Goal: Navigation & Orientation: Find specific page/section

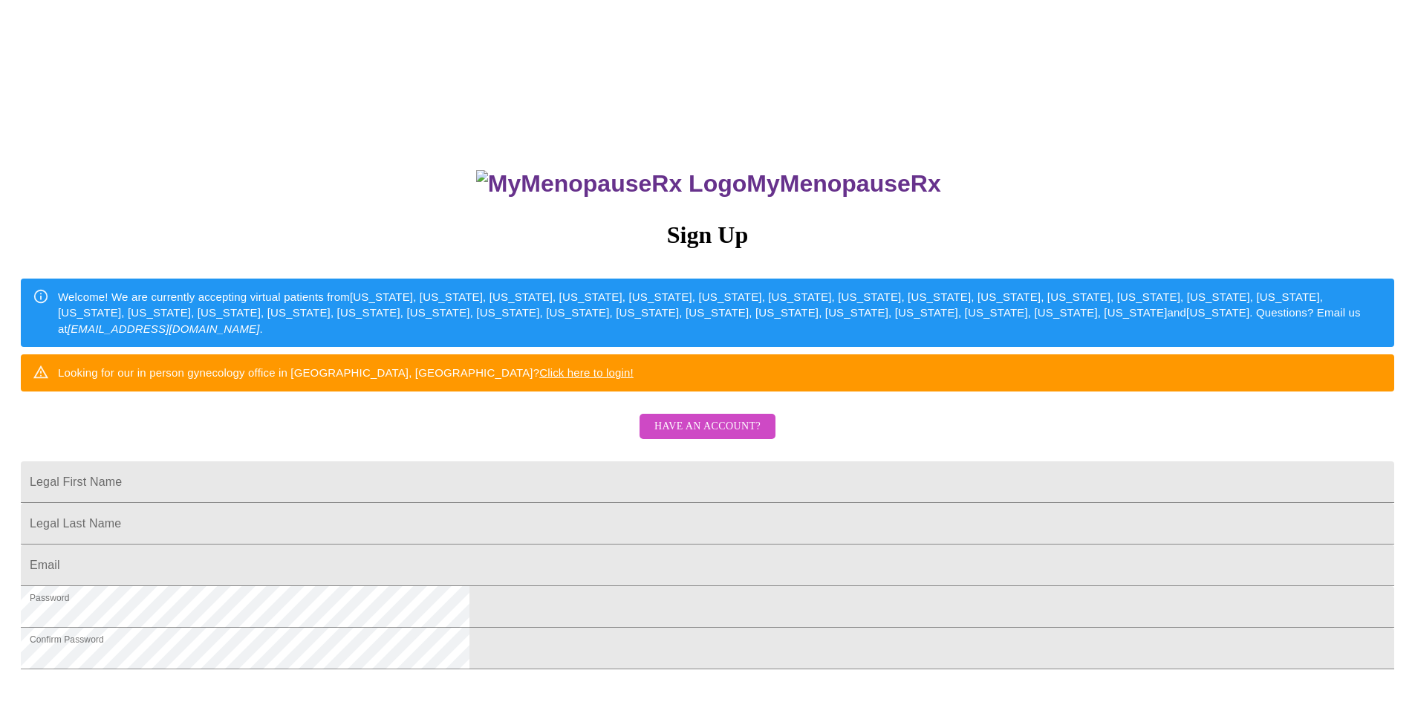
scroll to position [74, 0]
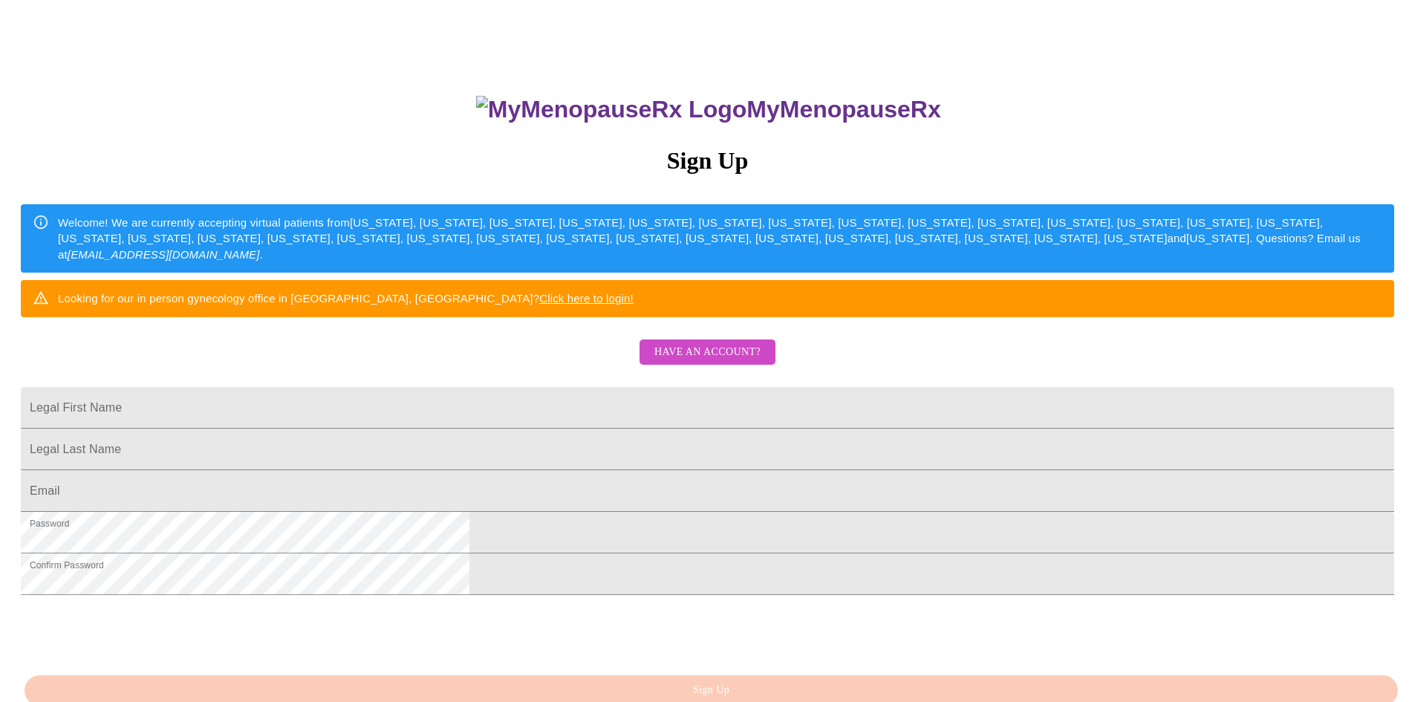
click at [723, 362] on span "Have an account?" at bounding box center [707, 352] width 106 height 19
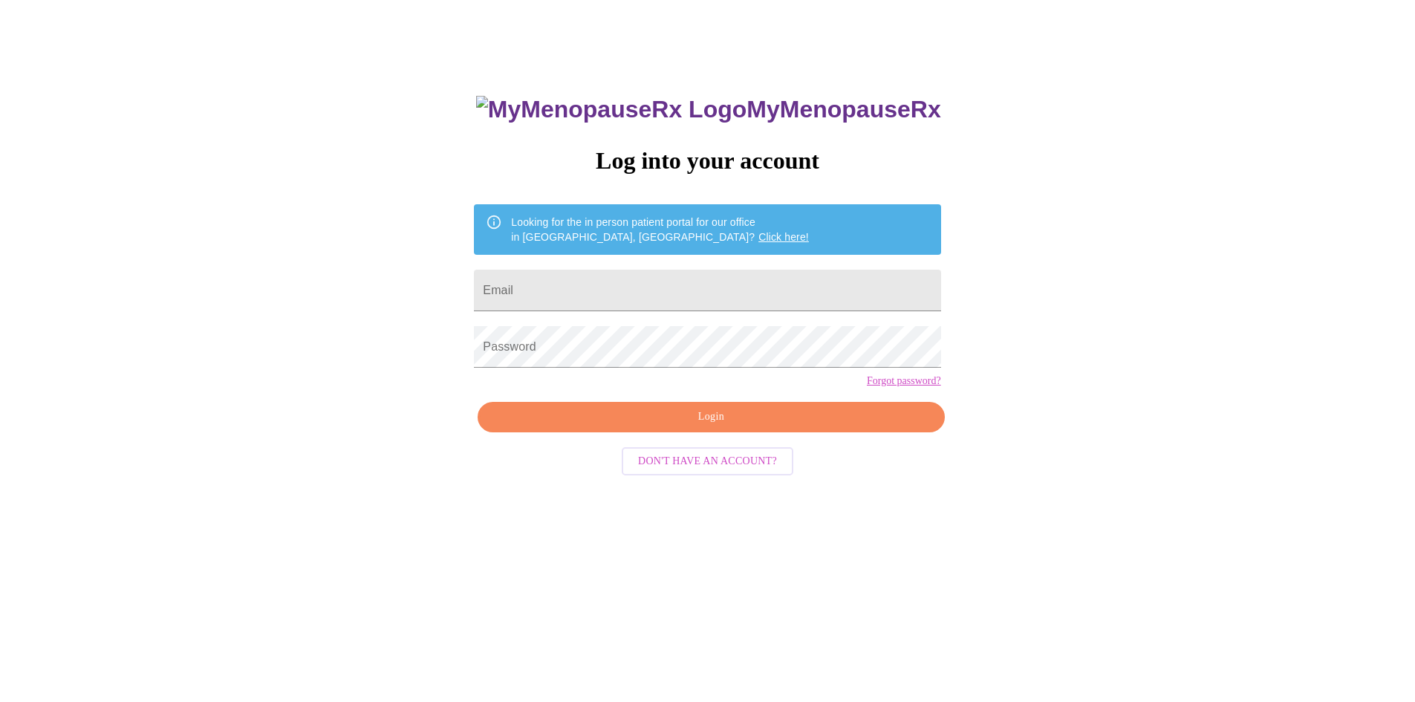
scroll to position [15, 0]
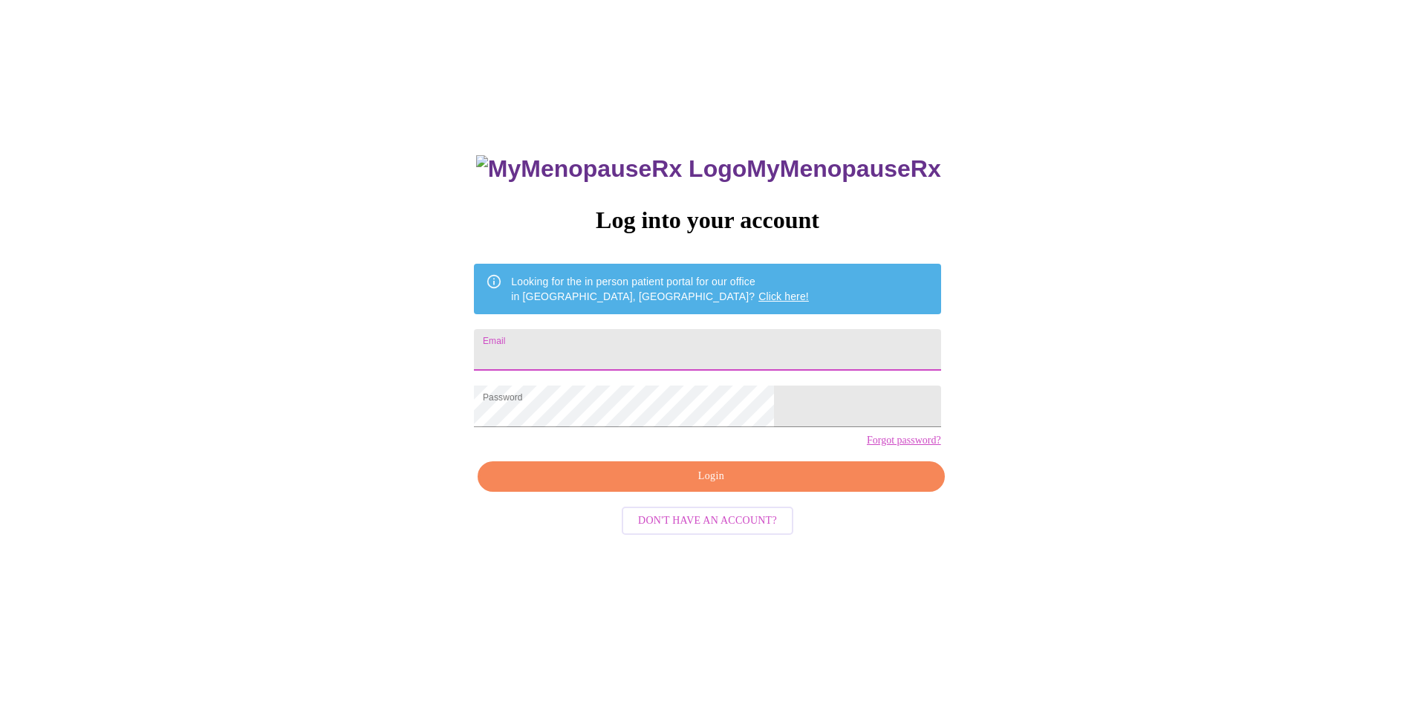
click at [616, 346] on input "Email" at bounding box center [707, 350] width 466 height 42
type input "[EMAIL_ADDRESS][DOMAIN_NAME]"
click at [584, 486] on span "Login" at bounding box center [711, 476] width 432 height 19
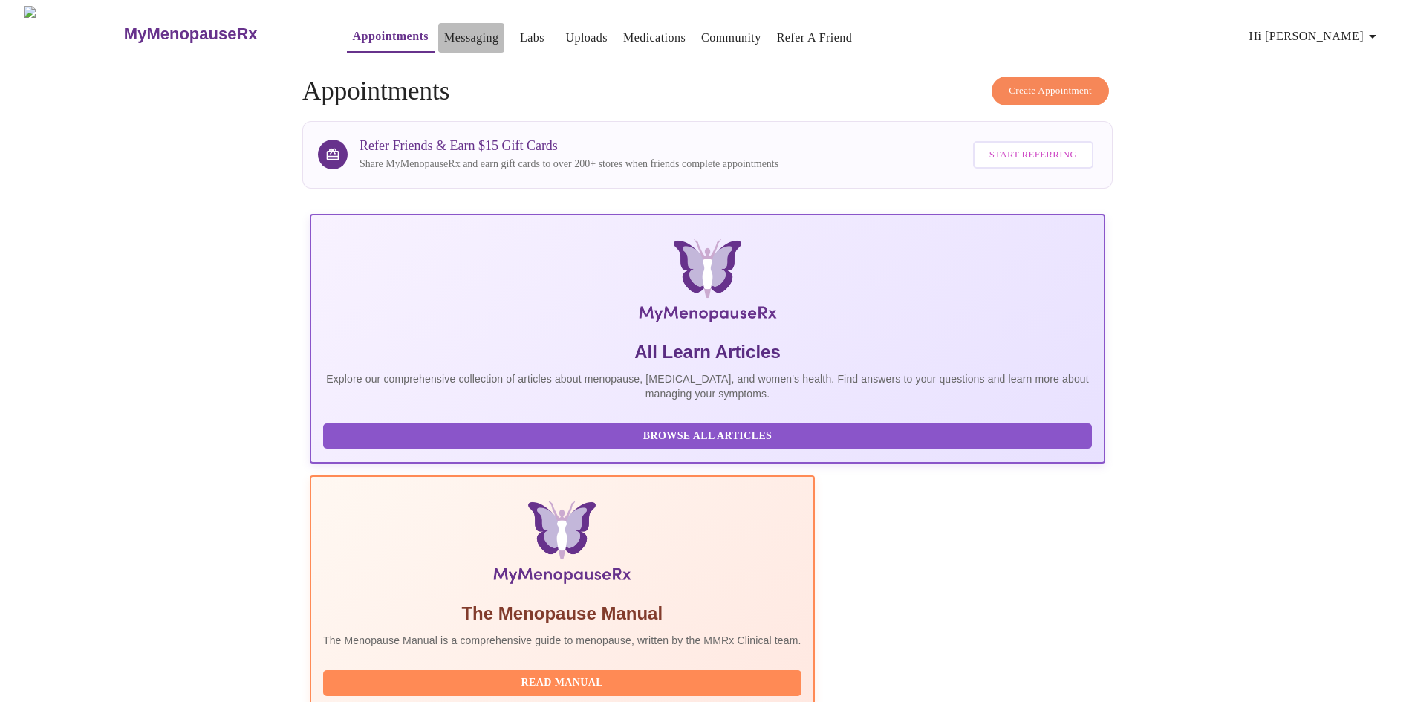
click at [444, 30] on link "Messaging" at bounding box center [471, 37] width 54 height 21
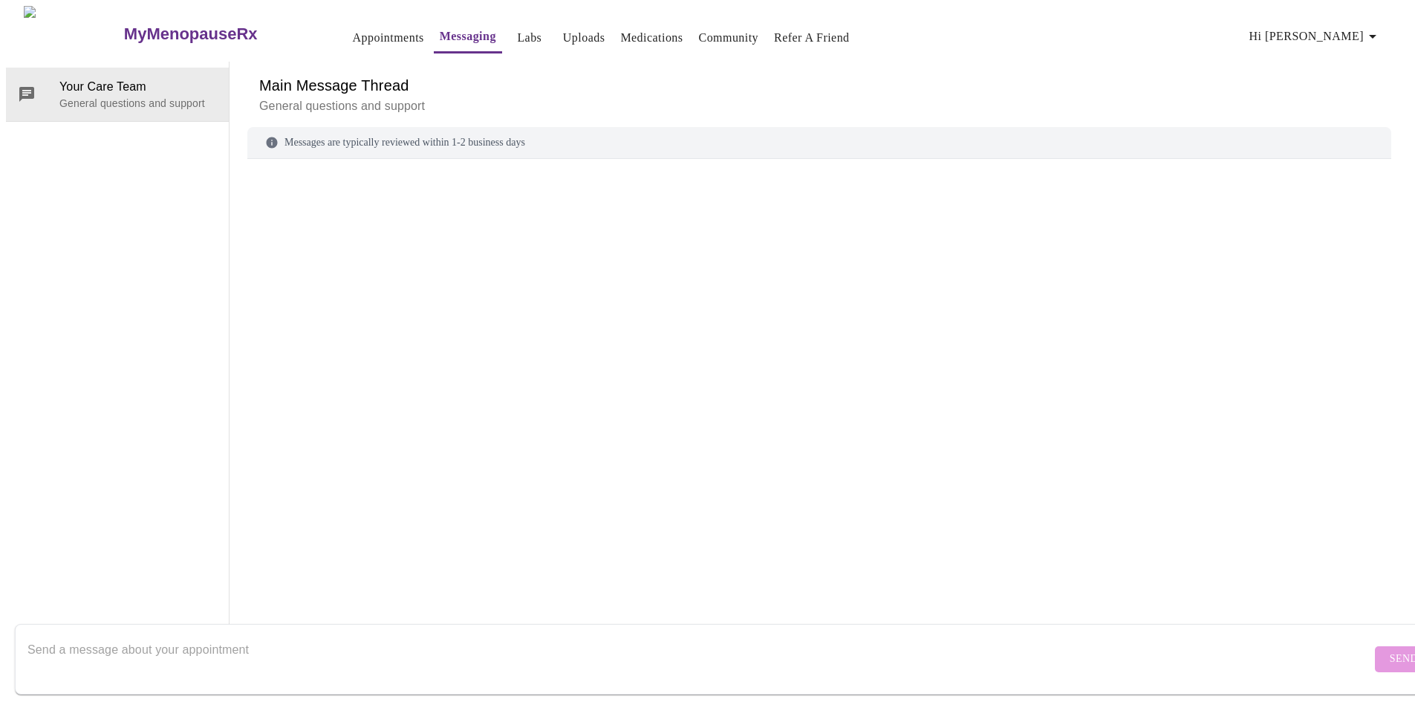
scroll to position [56, 0]
click at [348, 74] on h6 "Main Message Thread" at bounding box center [819, 86] width 1120 height 24
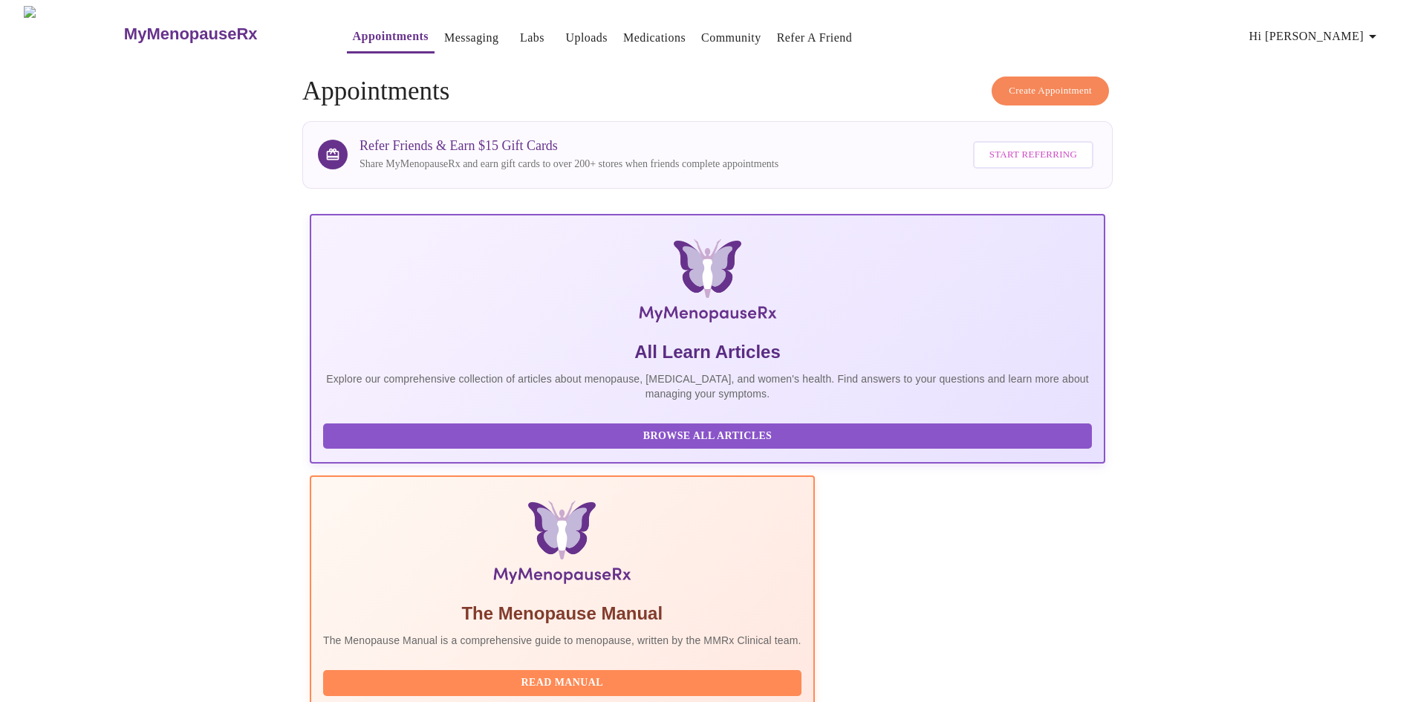
click at [520, 34] on link "Labs" at bounding box center [532, 37] width 25 height 21
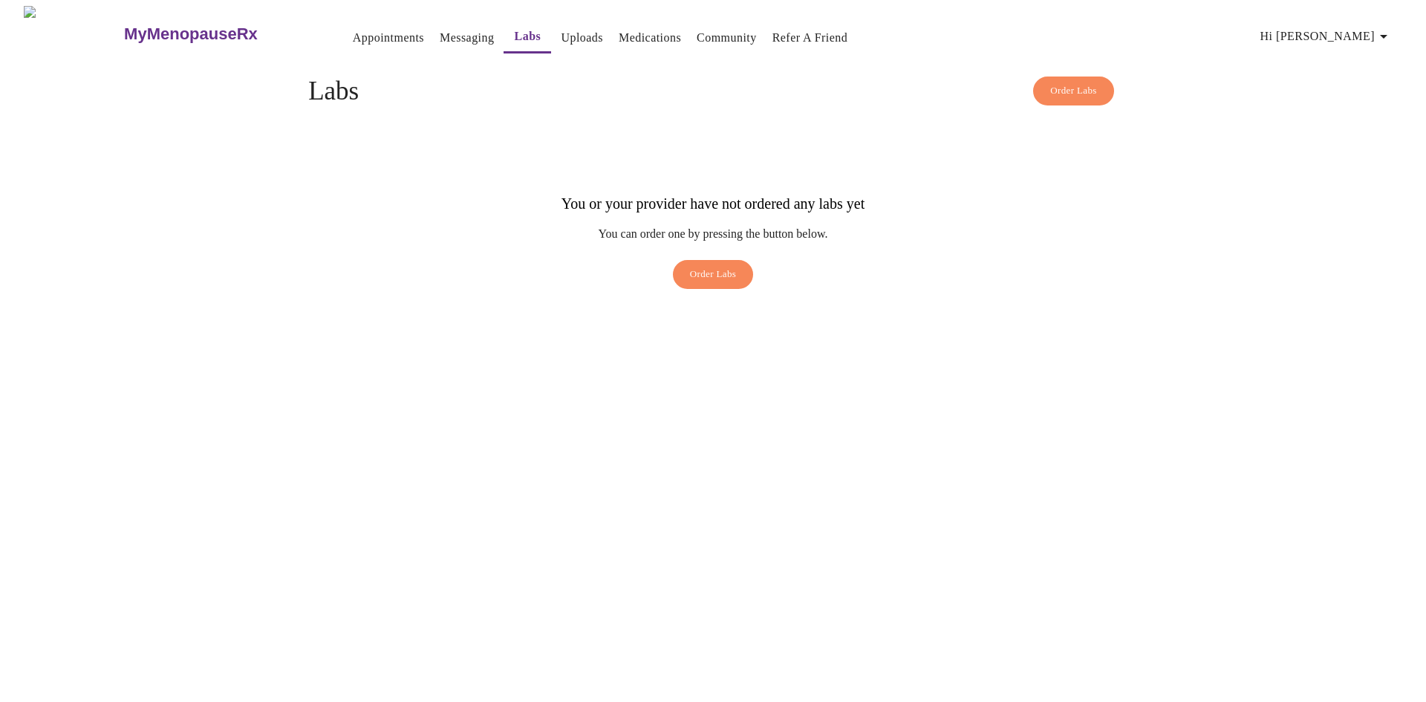
click at [561, 33] on link "Uploads" at bounding box center [582, 37] width 42 height 21
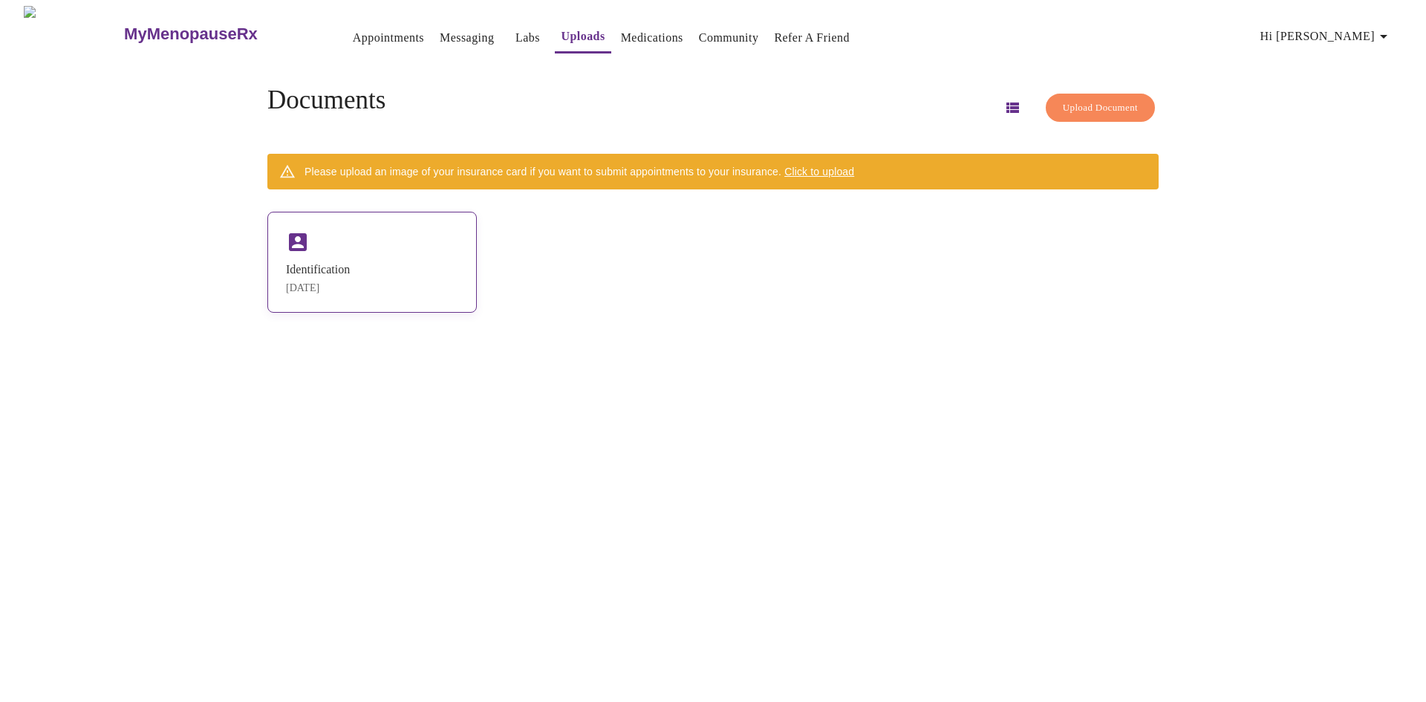
click at [342, 254] on div "Identification Aug 14, 2025" at bounding box center [371, 262] width 209 height 101
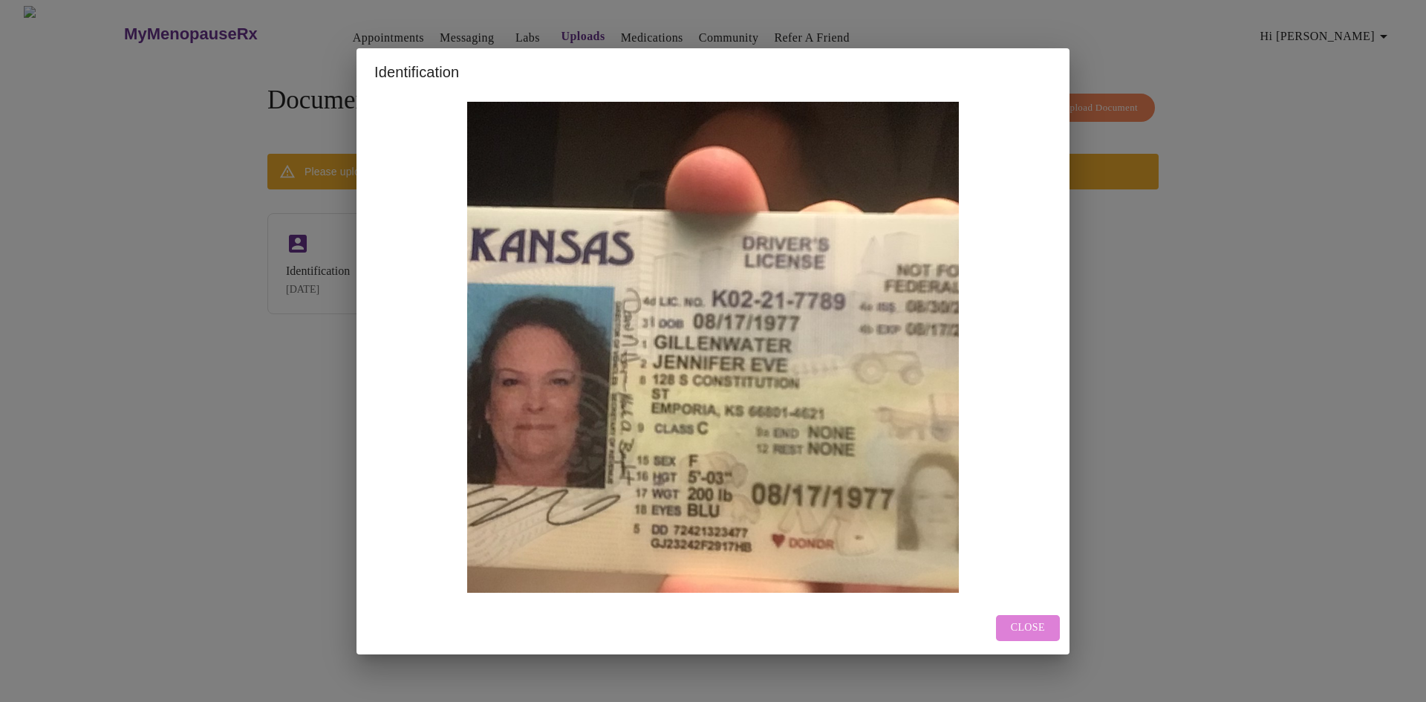
click at [1021, 631] on span "Close" at bounding box center [1028, 628] width 34 height 19
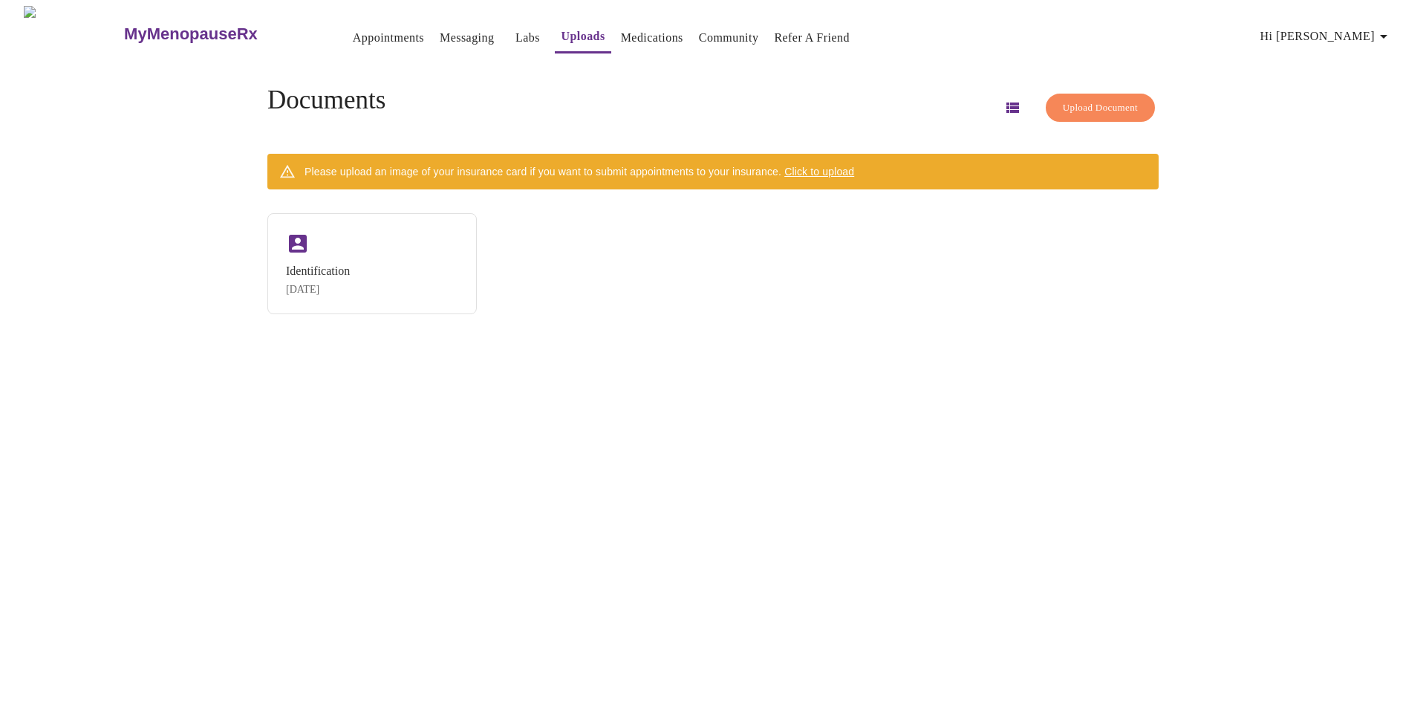
click at [633, 29] on link "Medications" at bounding box center [652, 37] width 62 height 21
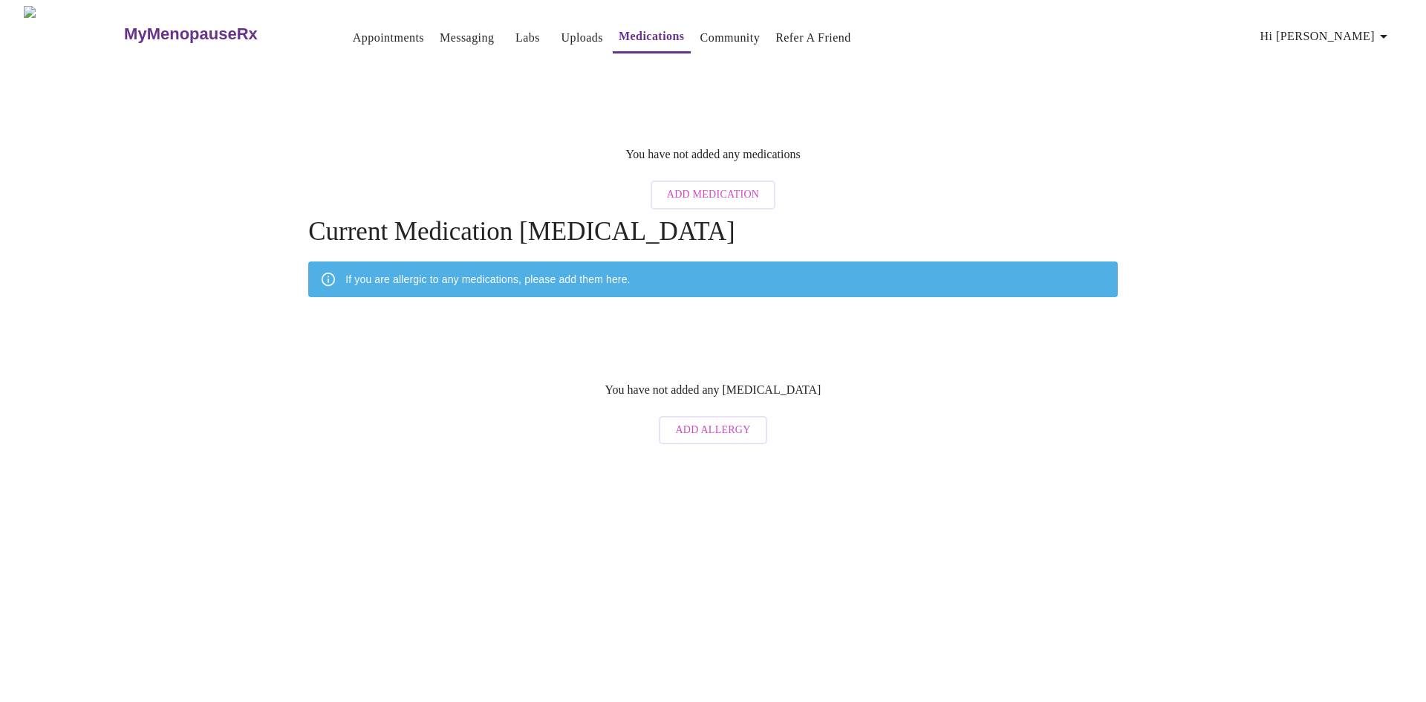
click at [717, 32] on link "Community" at bounding box center [730, 37] width 60 height 21
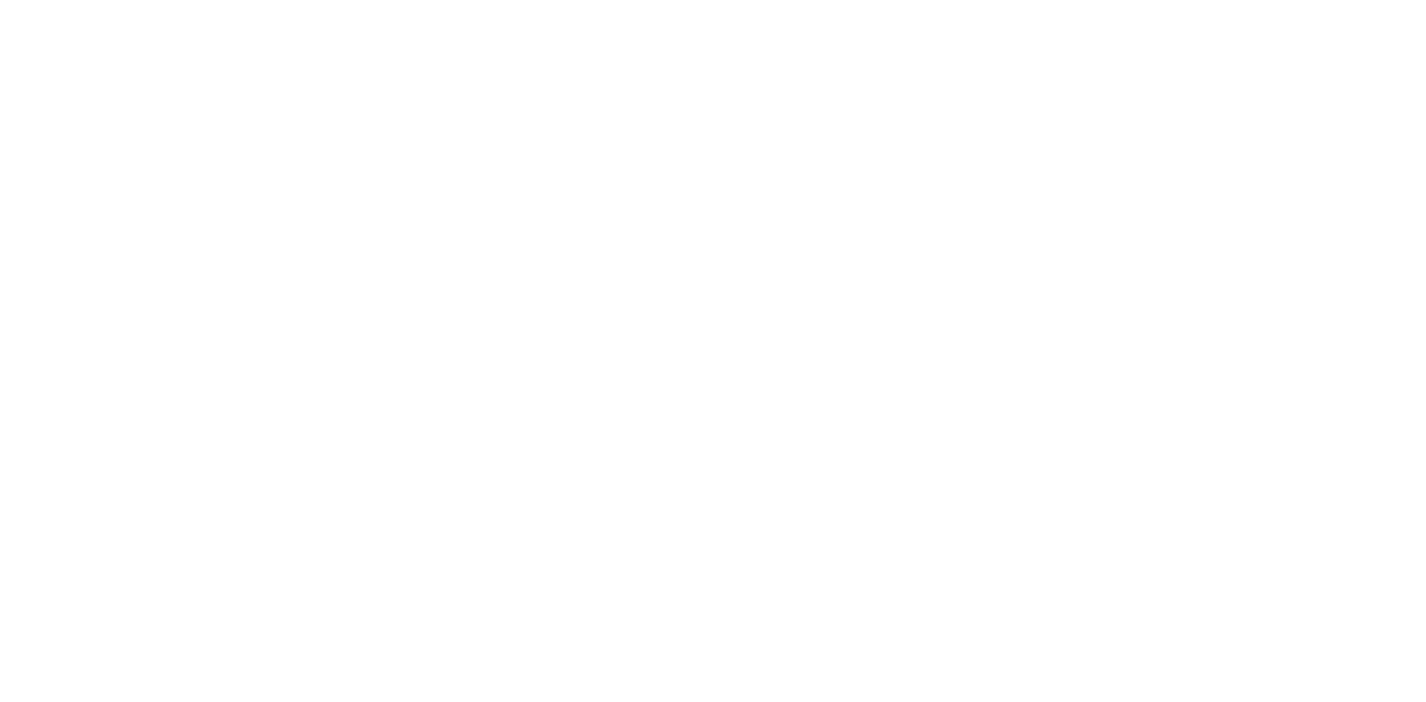
click at [956, 6] on div at bounding box center [713, 6] width 1414 height 0
